Goal: Obtain resource: Obtain resource

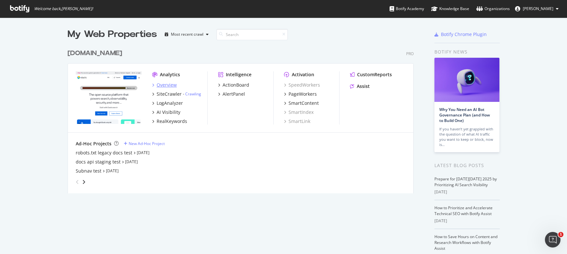
click at [162, 85] on div "Overview" at bounding box center [167, 85] width 20 height 6
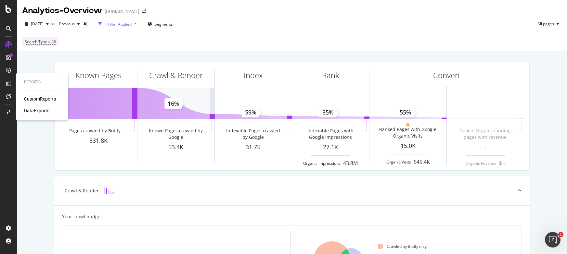
click at [9, 83] on icon at bounding box center [8, 83] width 5 height 5
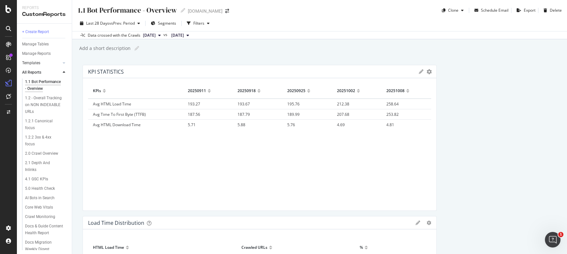
click at [45, 63] on link "Templates" at bounding box center [41, 63] width 39 height 7
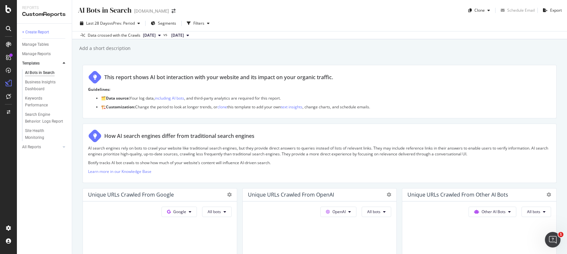
click at [161, 35] on icon at bounding box center [159, 35] width 3 height 4
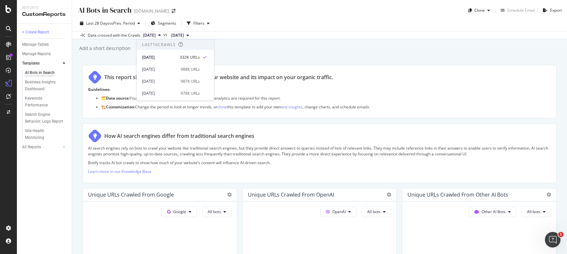
click at [161, 35] on icon at bounding box center [159, 35] width 3 height 4
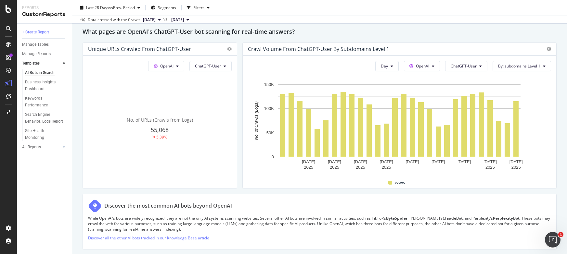
scroll to position [709, 0]
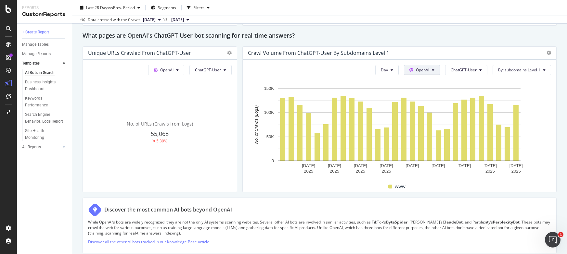
click at [432, 74] on button "OpenAI" at bounding box center [422, 70] width 36 height 10
click at [434, 70] on icon at bounding box center [433, 70] width 3 height 4
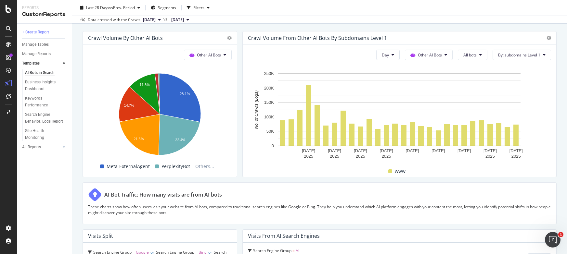
scroll to position [912, 0]
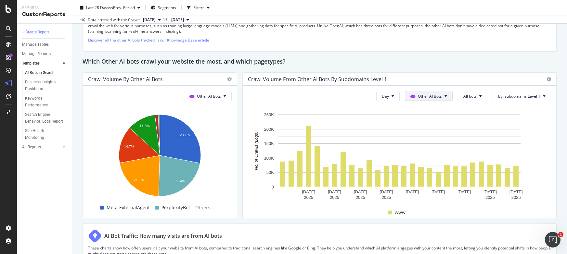
click at [434, 96] on span "Other AI Bots" at bounding box center [430, 97] width 24 height 6
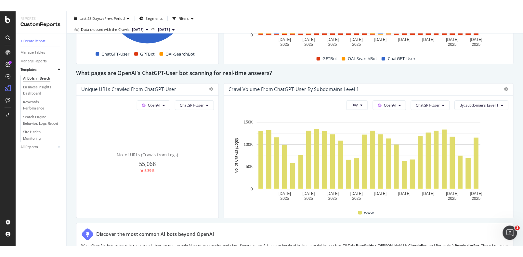
scroll to position [678, 0]
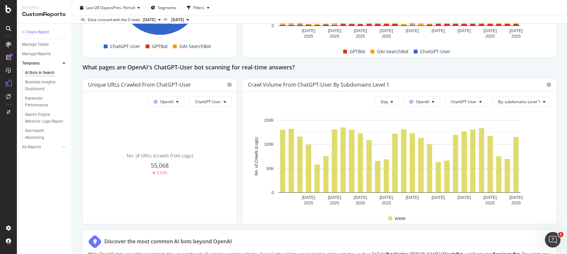
click at [241, 83] on div "This report shows AI bot interaction with your website and its impact on your o…" at bounding box center [320, 19] width 474 height 1264
click at [475, 103] on span "ChatGPT-User" at bounding box center [464, 102] width 26 height 6
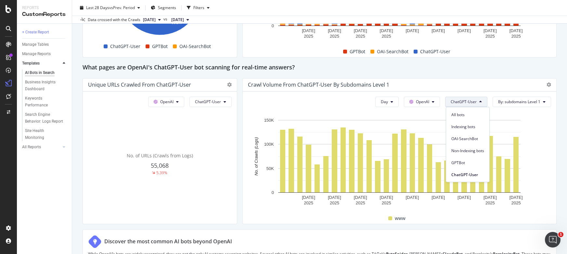
click at [480, 104] on icon at bounding box center [480, 102] width 3 height 4
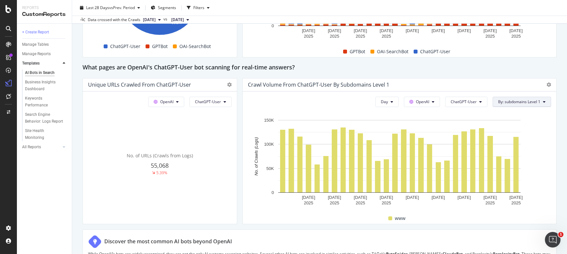
click at [519, 103] on span "By: subdomains Level 1" at bounding box center [519, 102] width 42 height 6
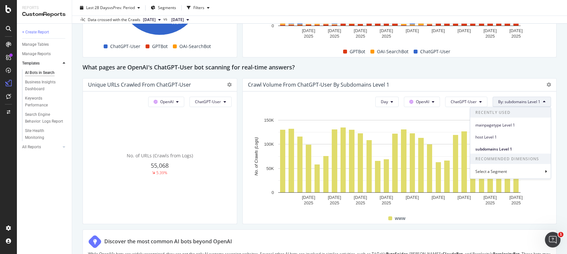
click at [519, 103] on span "By: subdomains Level 1" at bounding box center [519, 102] width 42 height 6
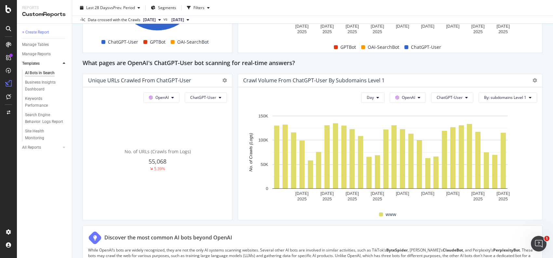
scroll to position [683, 0]
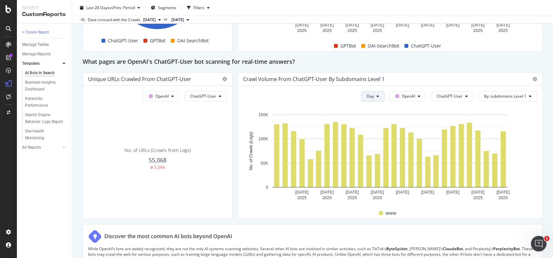
click at [376, 98] on button "Day" at bounding box center [372, 96] width 23 height 10
click at [380, 95] on button "Day" at bounding box center [372, 96] width 23 height 10
click at [520, 96] on span "By: subdomains Level 1" at bounding box center [505, 96] width 42 height 6
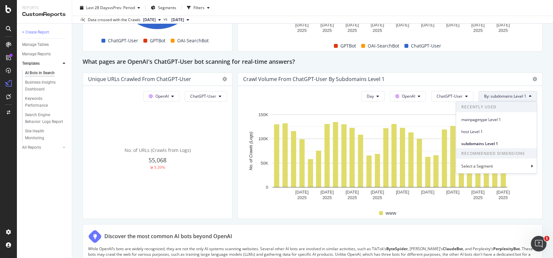
click at [520, 96] on span "By: subdomains Level 1" at bounding box center [505, 96] width 42 height 6
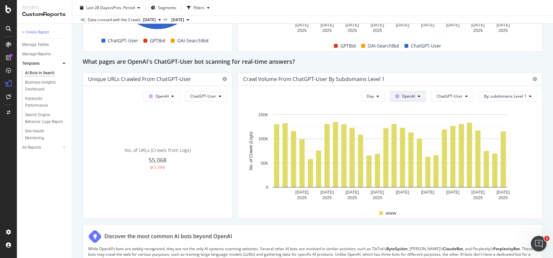
click at [416, 96] on button "OpenAI" at bounding box center [407, 96] width 36 height 10
click at [380, 93] on button "Day" at bounding box center [372, 96] width 23 height 10
click at [468, 95] on button "ChatGPT-User" at bounding box center [452, 96] width 42 height 10
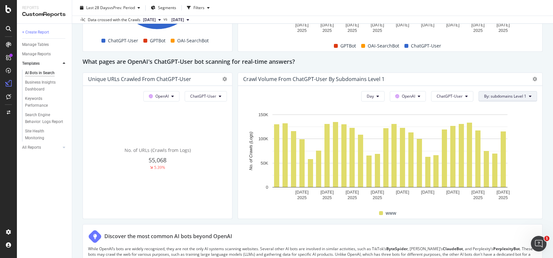
click at [500, 94] on span "By: subdomains Level 1" at bounding box center [505, 96] width 42 height 6
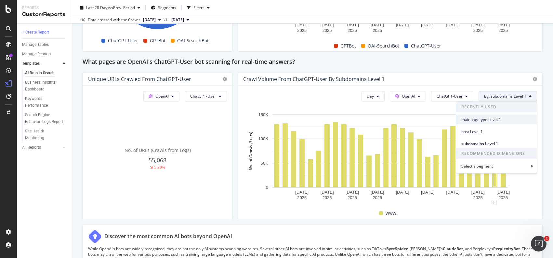
click at [502, 121] on span "mainpagetype Level 1" at bounding box center [496, 119] width 70 height 6
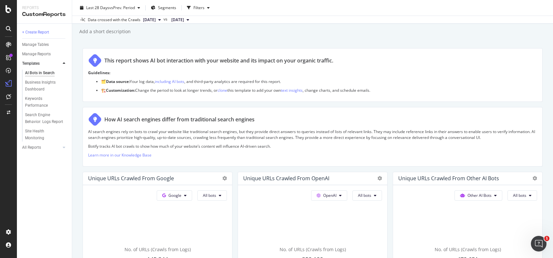
scroll to position [0, 0]
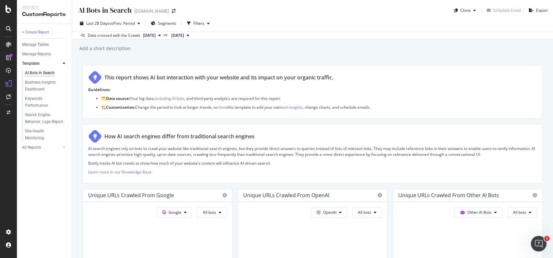
click at [161, 37] on icon at bounding box center [159, 35] width 3 height 4
click at [163, 36] on button "[DATE]" at bounding box center [151, 36] width 23 height 8
click at [211, 25] on div "button" at bounding box center [208, 23] width 8 height 4
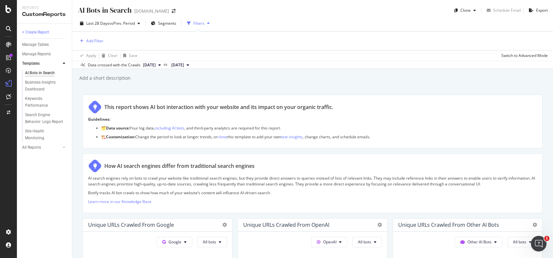
click at [208, 25] on icon "button" at bounding box center [208, 23] width 3 height 4
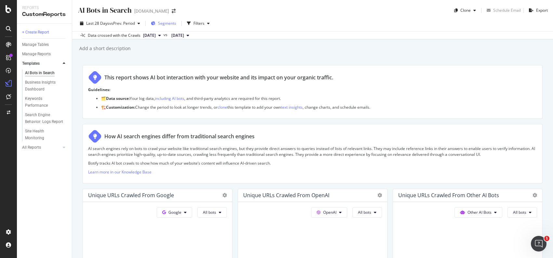
click at [164, 26] on div "Segments" at bounding box center [163, 24] width 25 height 10
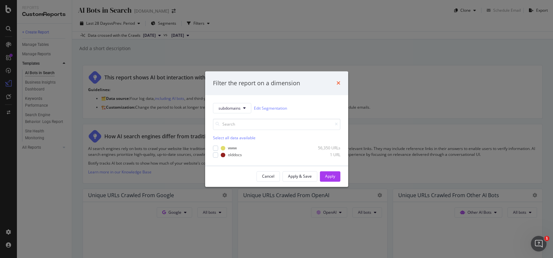
click at [338, 83] on icon "times" at bounding box center [338, 83] width 4 height 5
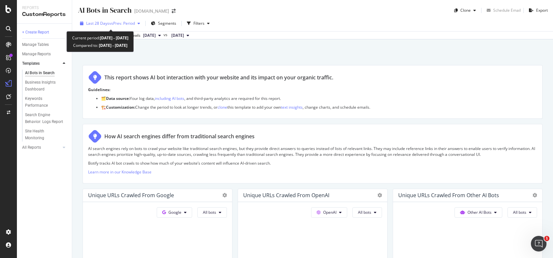
click at [127, 24] on span "vs Prev. Period" at bounding box center [122, 23] width 26 height 6
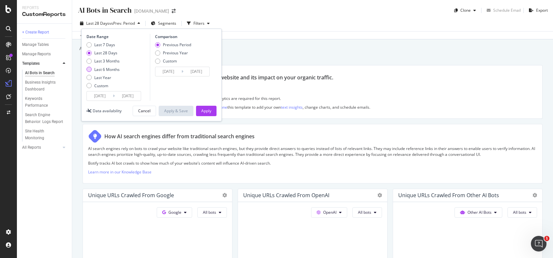
click at [110, 68] on div "Last 6 Months" at bounding box center [106, 70] width 25 height 6
type input "2025/04/14"
type input "2024/10/13"
type input "2025/04/13"
click at [108, 62] on div "Last 3 Months" at bounding box center [106, 61] width 25 height 6
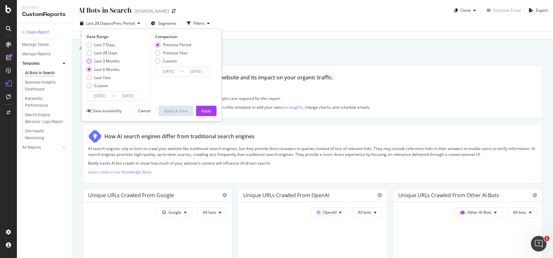
type input "2025/07/14"
type input "2025/04/13"
type input "2025/07/13"
click at [202, 111] on div "Apply" at bounding box center [206, 111] width 10 height 6
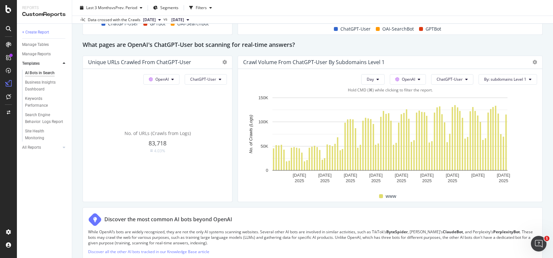
scroll to position [700, 0]
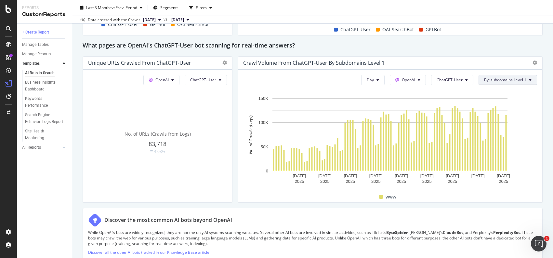
click at [514, 78] on span "By: subdomains Level 1" at bounding box center [505, 80] width 42 height 6
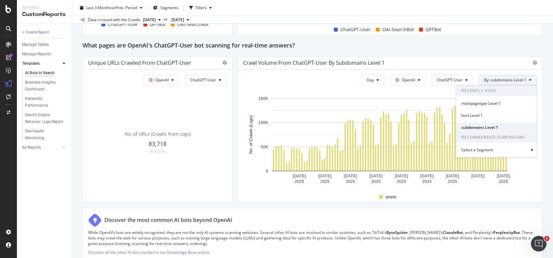
click at [500, 124] on span "subdomains Level 1" at bounding box center [496, 127] width 70 height 6
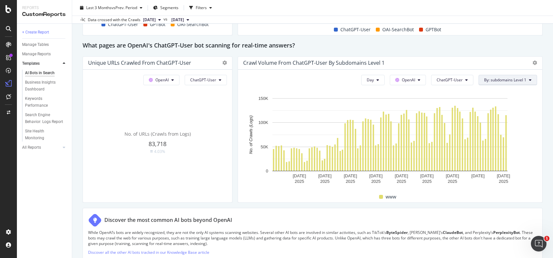
click at [521, 82] on span "By: subdomains Level 1" at bounding box center [505, 80] width 42 height 6
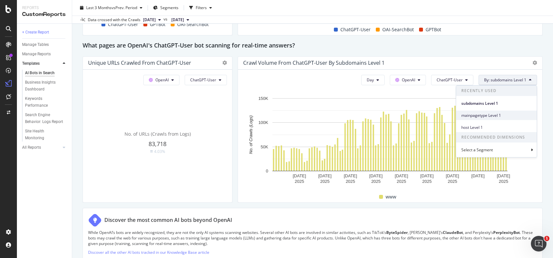
click at [501, 113] on span "mainpagetype Level 1" at bounding box center [496, 115] width 70 height 6
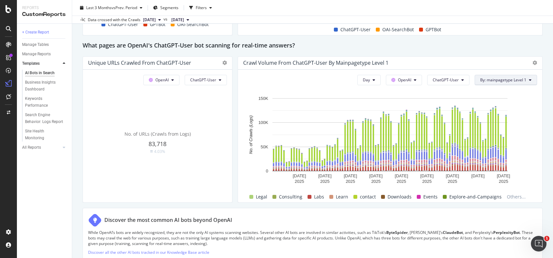
click at [492, 82] on span "By: mainpagetype Level 1" at bounding box center [503, 80] width 46 height 6
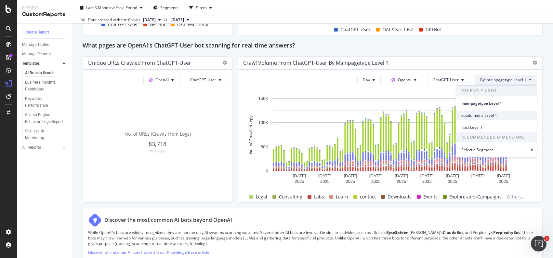
click at [479, 113] on span "subdomains Level 1" at bounding box center [496, 115] width 70 height 6
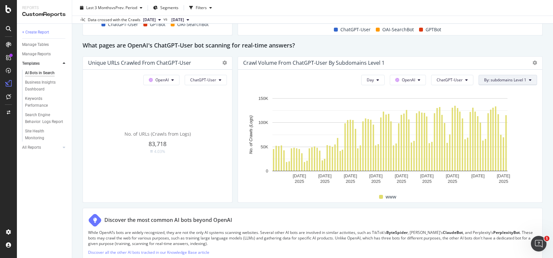
click at [503, 75] on button "By: subdomains Level 1" at bounding box center [507, 80] width 58 height 10
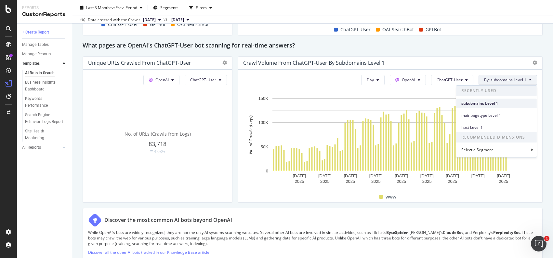
click at [500, 102] on span "subdomains Level 1" at bounding box center [496, 103] width 70 height 6
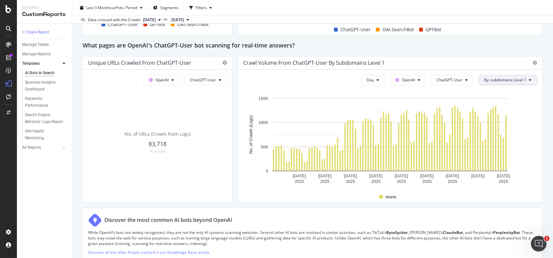
click at [519, 78] on span "By: subdomains Level 1" at bounding box center [505, 80] width 42 height 6
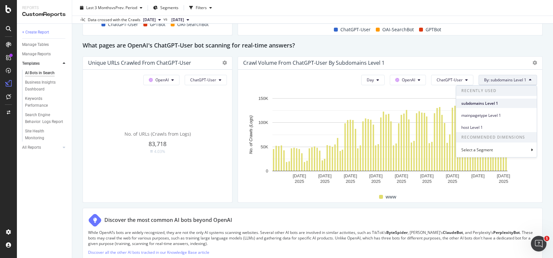
click at [505, 104] on span "subdomains Level 1" at bounding box center [496, 103] width 70 height 6
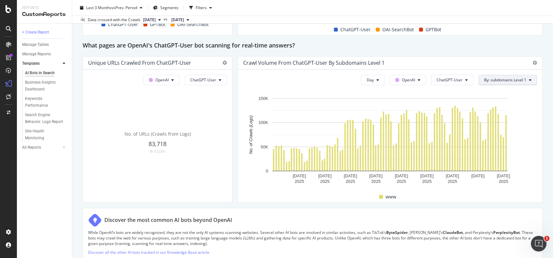
click at [516, 83] on button "By: subdomains Level 1" at bounding box center [507, 80] width 58 height 10
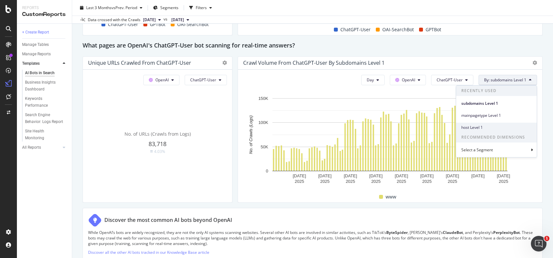
click at [490, 127] on span "host Level 1" at bounding box center [496, 127] width 70 height 6
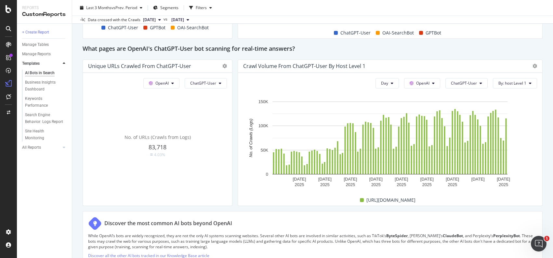
scroll to position [696, 0]
click at [522, 86] on span "By: host Level 1" at bounding box center [512, 84] width 28 height 6
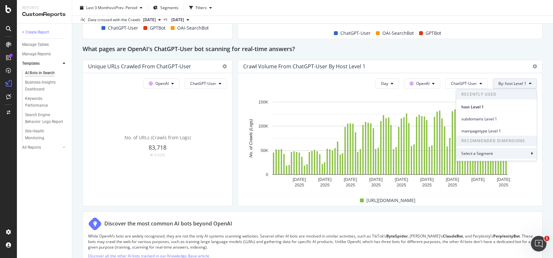
click at [497, 154] on div "Select a Segment" at bounding box center [496, 153] width 81 height 11
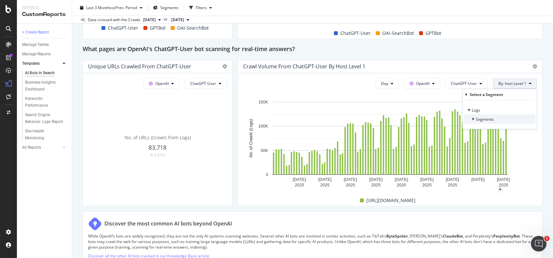
click at [483, 120] on span "Segments" at bounding box center [484, 119] width 18 height 6
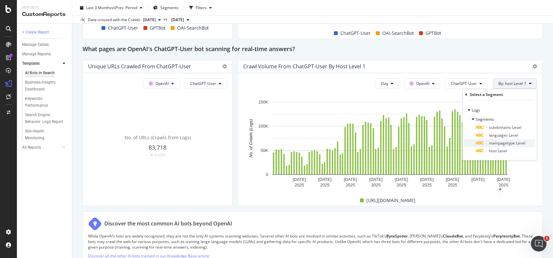
click at [504, 141] on span "mainpagetype Level" at bounding box center [507, 143] width 36 height 6
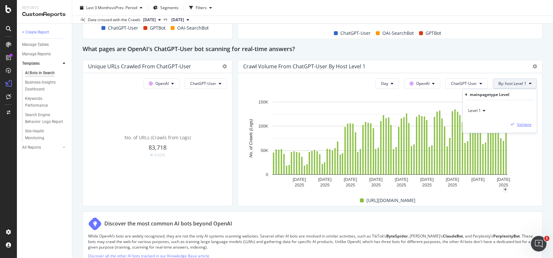
click at [519, 122] on div "Validate" at bounding box center [524, 124] width 15 height 6
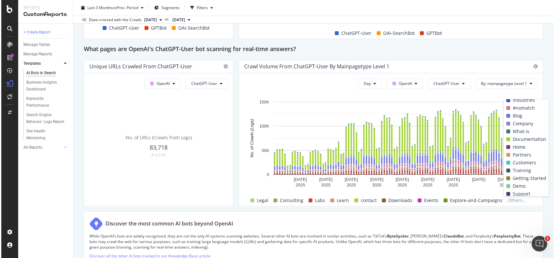
scroll to position [27, 0]
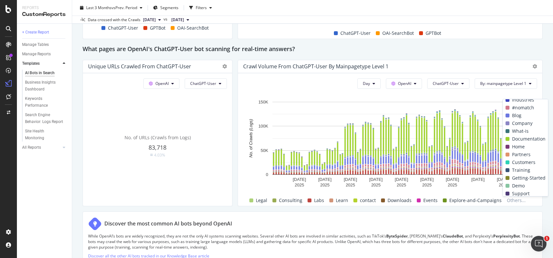
drag, startPoint x: 514, startPoint y: 140, endPoint x: 508, endPoint y: 140, distance: 5.6
click at [514, 140] on span "Documentation" at bounding box center [528, 139] width 33 height 8
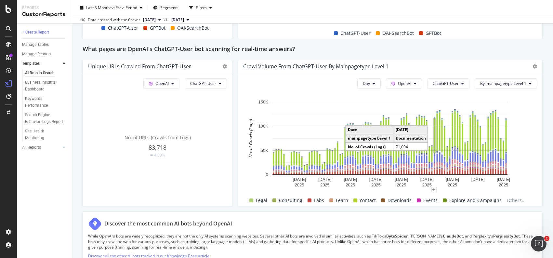
click at [435, 136] on rect "A chart." at bounding box center [434, 136] width 1 height 34
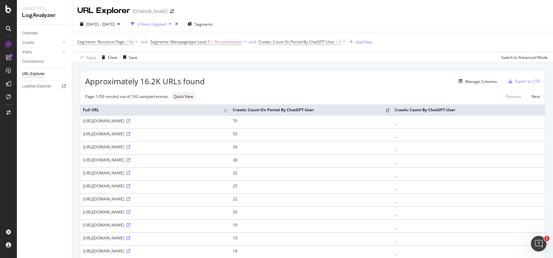
click at [122, 26] on div "2025 Sep. 15th - Sep. 15th" at bounding box center [99, 24] width 45 height 10
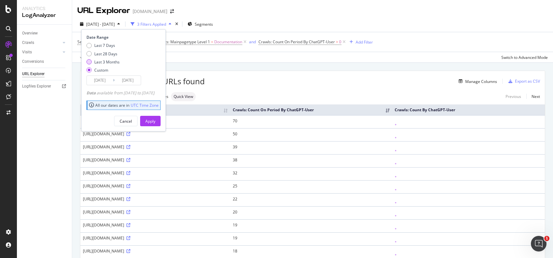
click at [97, 60] on div "Last 3 Months" at bounding box center [106, 62] width 25 height 6
type input "2025/07/14"
type input "2025/10/13"
click at [155, 118] on div "Apply" at bounding box center [150, 121] width 10 height 6
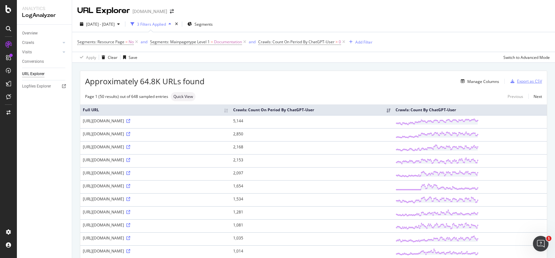
click at [534, 81] on div "Export as CSV" at bounding box center [529, 81] width 25 height 6
click at [527, 82] on div "Export as CSV" at bounding box center [529, 81] width 25 height 6
click at [438, 83] on div "Manage Columns" at bounding box center [352, 81] width 295 height 8
drag, startPoint x: 534, startPoint y: 83, endPoint x: 473, endPoint y: 89, distance: 61.4
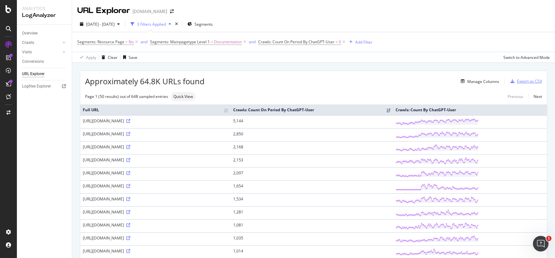
click at [523, 81] on div "Export as CSV" at bounding box center [529, 81] width 25 height 6
click at [36, 109] on div "DataExports" at bounding box center [36, 111] width 25 height 6
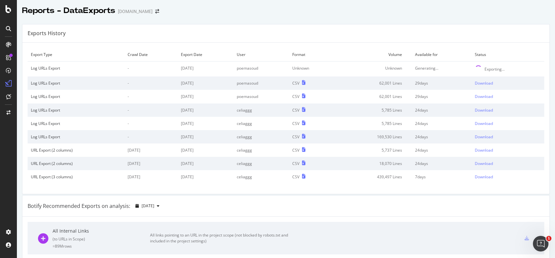
drag, startPoint x: 494, startPoint y: 69, endPoint x: 484, endPoint y: 68, distance: 10.4
click at [494, 69] on div "Exporting..." at bounding box center [495, 69] width 20 height 6
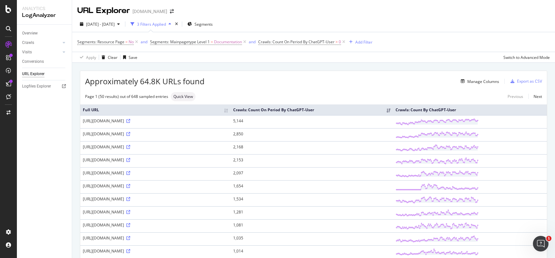
click at [398, 61] on div "Apply Clear Save Switch to Advanced Mode" at bounding box center [313, 57] width 483 height 11
click at [513, 57] on div "Switch to Advanced Mode" at bounding box center [527, 58] width 46 height 6
click at [513, 57] on div "Switch back to Simple mode" at bounding box center [525, 58] width 50 height 6
click at [513, 57] on div "Switch to Advanced Mode" at bounding box center [527, 58] width 46 height 6
click at [513, 57] on div "Switch back to Simple mode" at bounding box center [525, 58] width 50 height 6
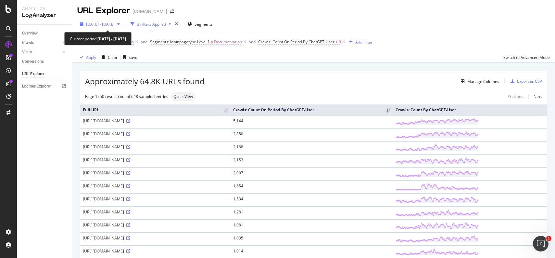
click at [115, 22] on span "2025 Jul. 14th - Oct. 13th" at bounding box center [100, 24] width 29 height 6
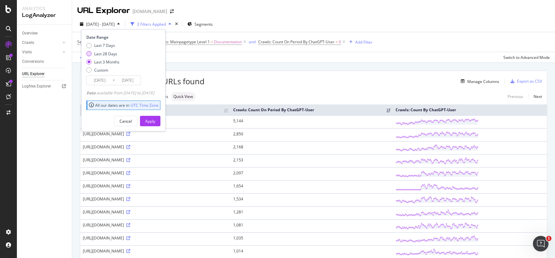
click at [106, 54] on div "Last 28 Days" at bounding box center [105, 54] width 23 height 6
type input "2025/09/16"
click at [155, 119] on div "Apply" at bounding box center [150, 121] width 10 height 6
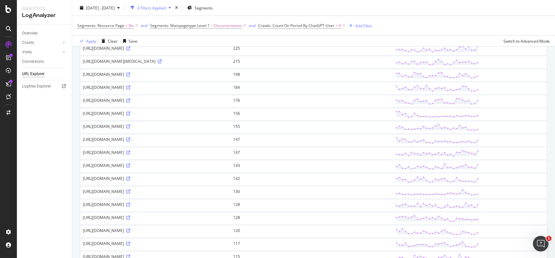
scroll to position [551, 0]
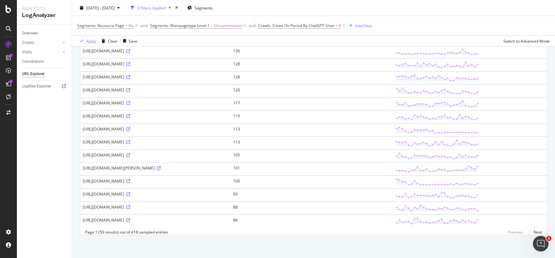
click at [231, 71] on td "https://www.elastic.co/guide/en/security/8.19/potential-successful-ssh-brute-fo…" at bounding box center [155, 77] width 150 height 13
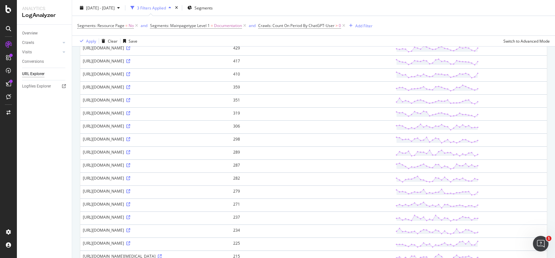
scroll to position [0, 0]
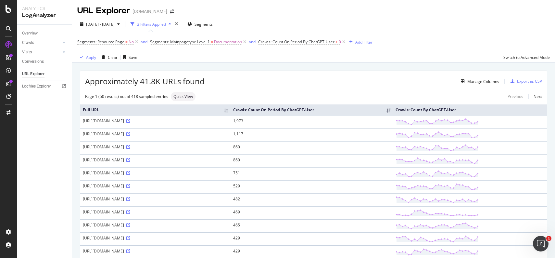
click at [523, 80] on div "Export as CSV" at bounding box center [529, 81] width 25 height 6
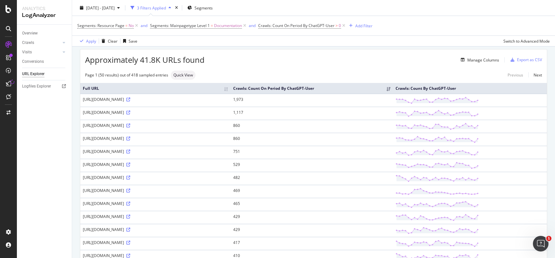
click at [369, 54] on div "URL Explorer elastic.co 2025 Sep. 16th - Oct. 13th 3 Filters Applied Segments S…" at bounding box center [313, 129] width 483 height 258
